Goal: Transaction & Acquisition: Purchase product/service

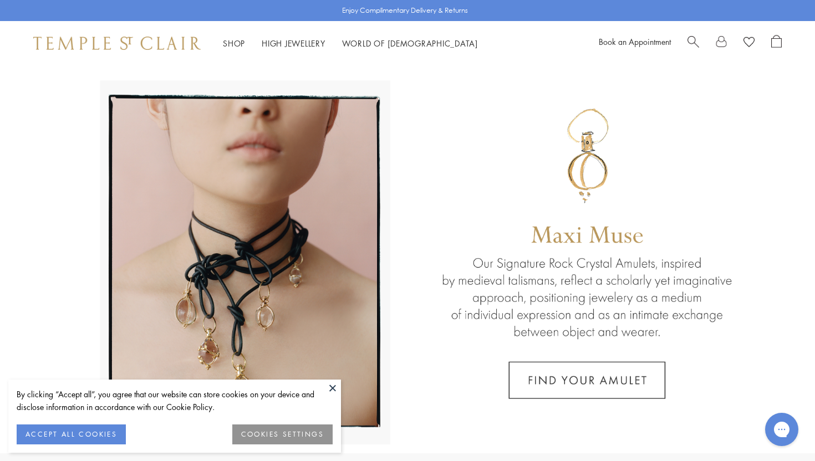
scroll to position [62, 0]
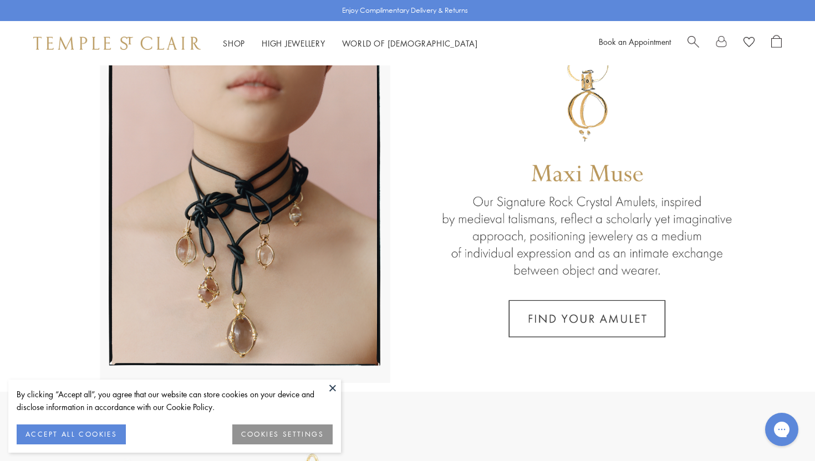
click at [329, 385] on button at bounding box center [332, 388] width 17 height 17
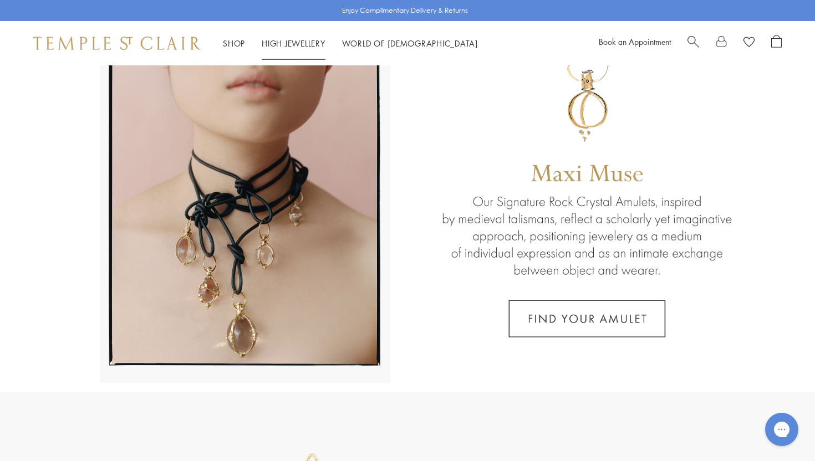
click at [305, 44] on link "High Jewellery High Jewellery" at bounding box center [294, 43] width 64 height 11
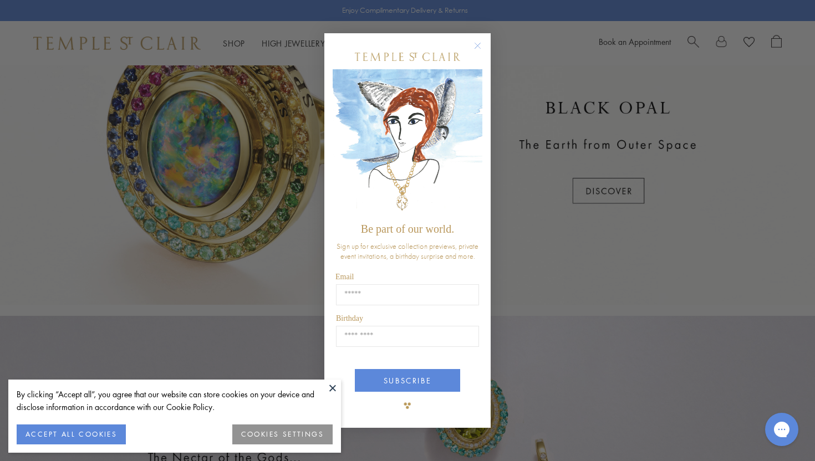
scroll to position [284, 0]
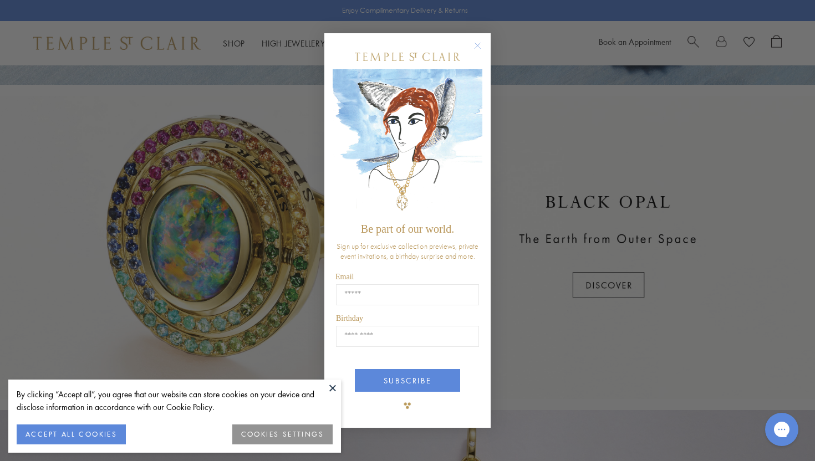
click at [477, 44] on circle "Close dialog" at bounding box center [477, 45] width 13 height 13
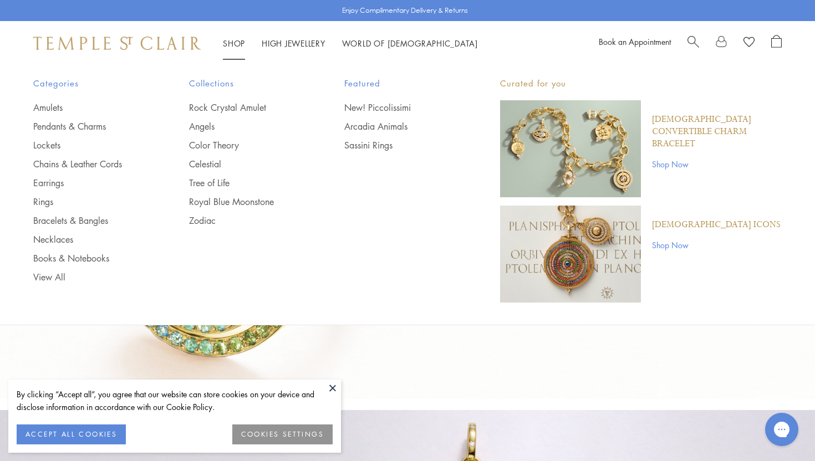
click at [233, 45] on link "Shop Shop" at bounding box center [234, 43] width 22 height 11
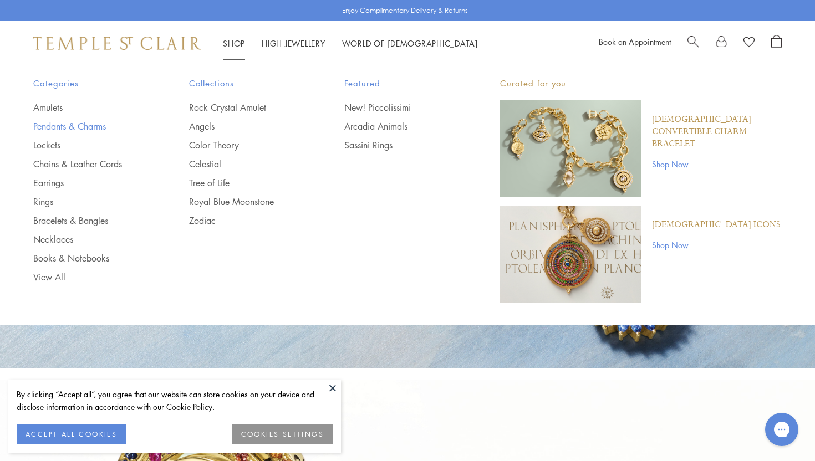
click at [75, 129] on link "Pendants & Charms" at bounding box center [88, 126] width 111 height 12
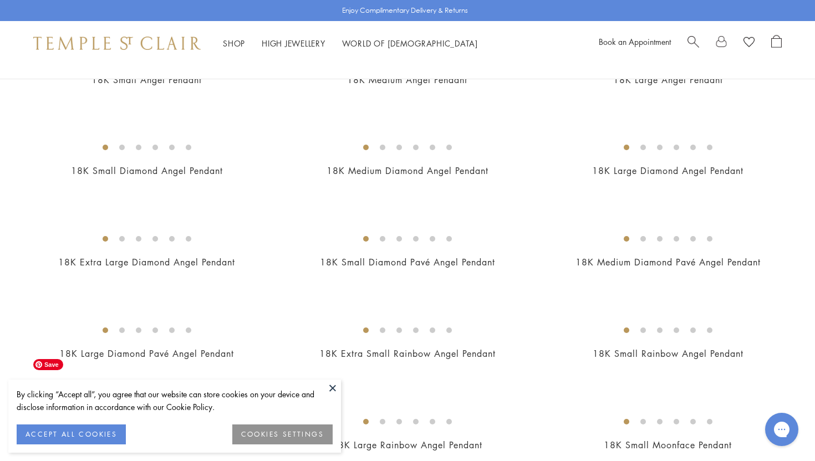
scroll to position [202, 0]
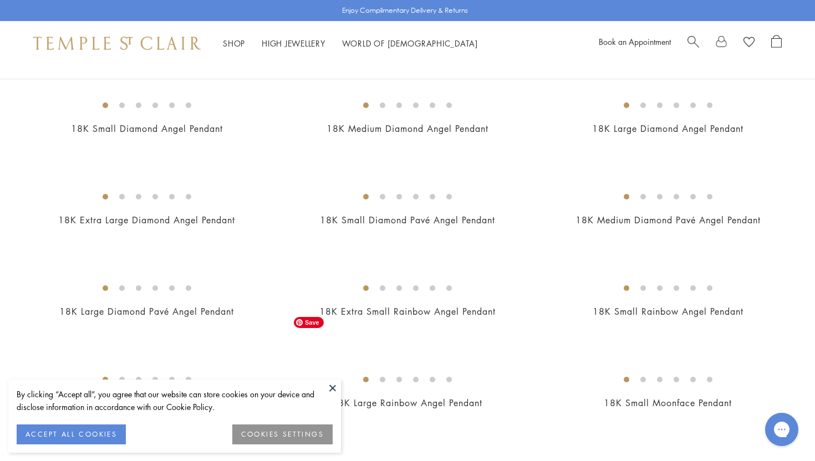
click at [334, 387] on button at bounding box center [332, 388] width 17 height 17
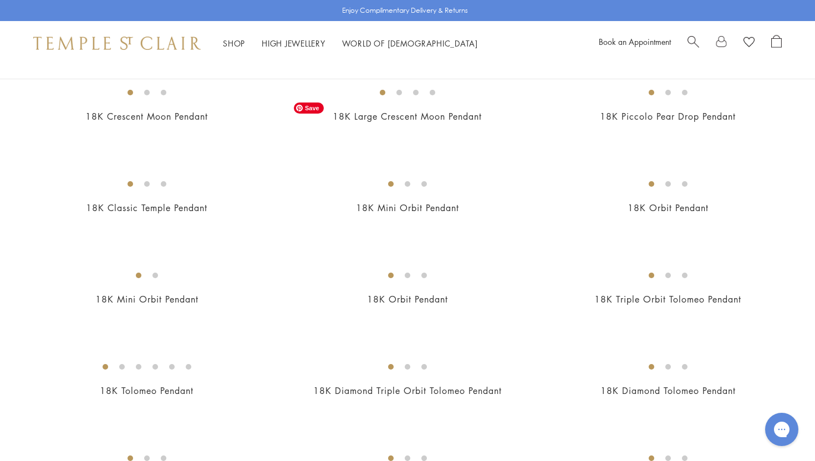
scroll to position [1048, 0]
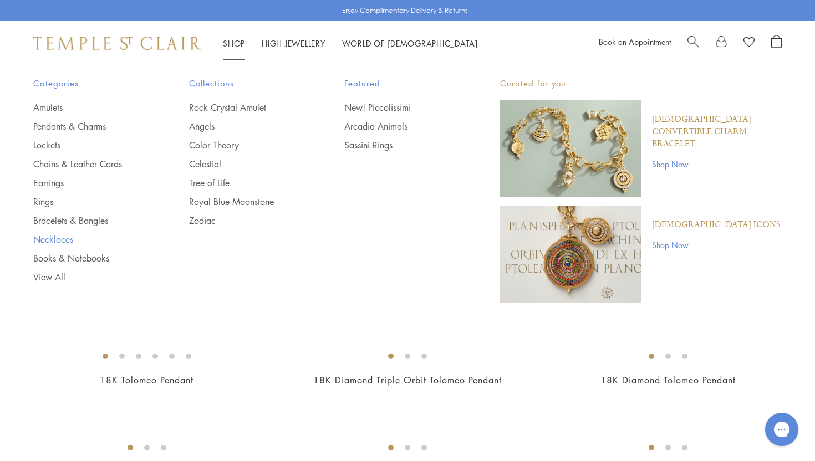
click at [49, 239] on link "Necklaces" at bounding box center [88, 239] width 111 height 12
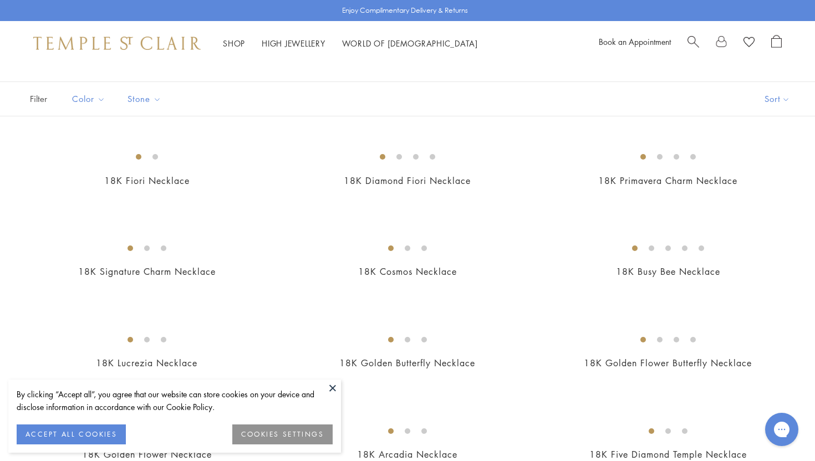
scroll to position [86, 0]
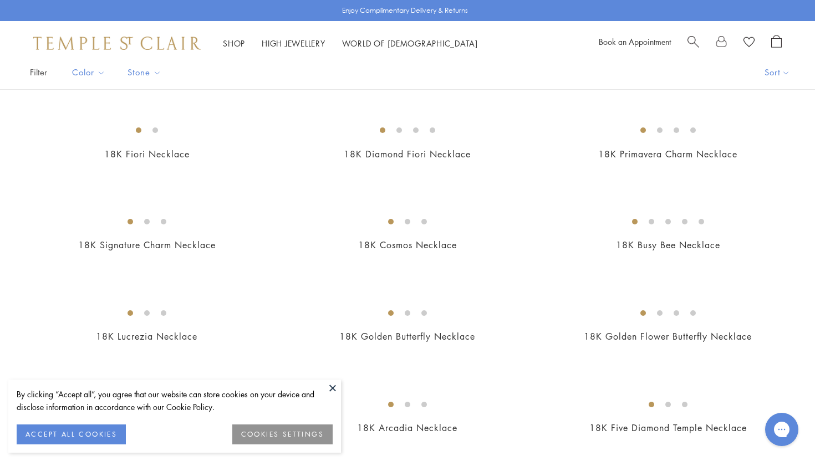
click at [331, 389] on button at bounding box center [332, 388] width 17 height 17
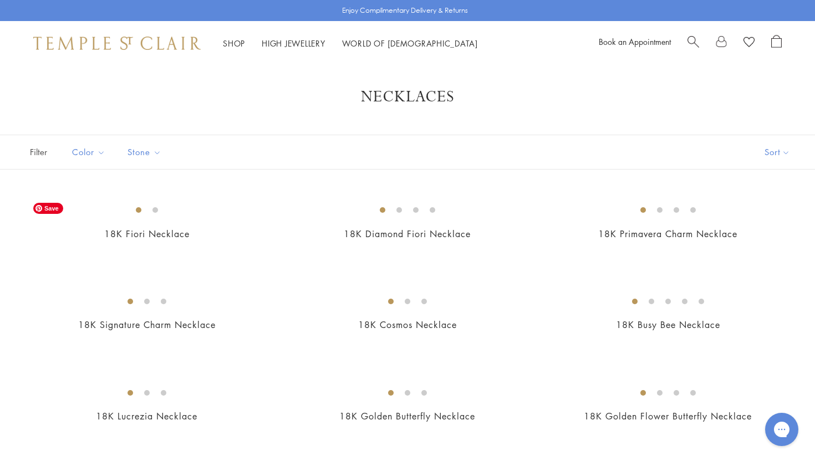
scroll to position [0, 0]
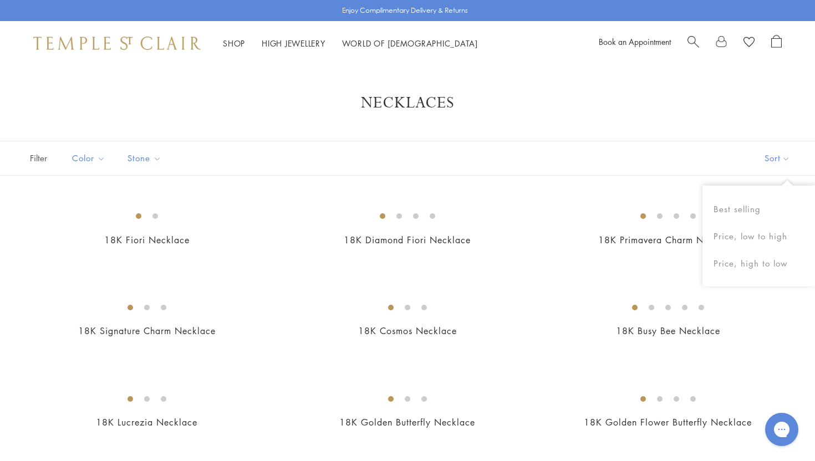
click at [781, 169] on button "Sort" at bounding box center [776, 158] width 75 height 34
click at [777, 231] on button "Price, low to high" at bounding box center [758, 236] width 113 height 27
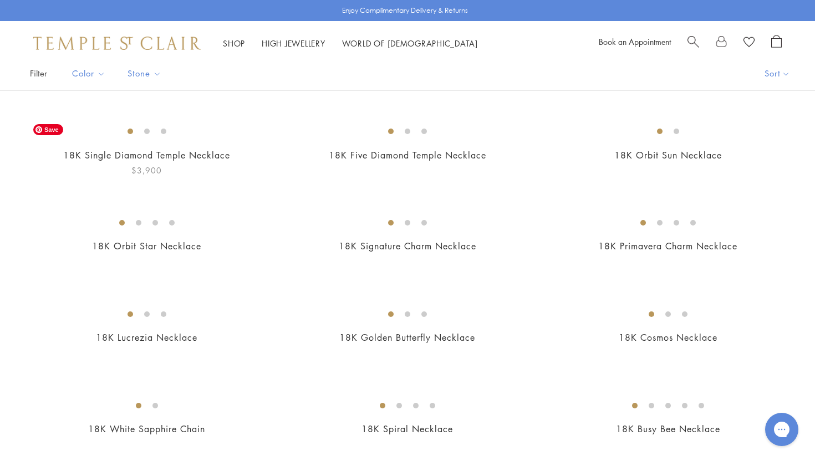
scroll to position [85, 0]
